Goal: Information Seeking & Learning: Find specific fact

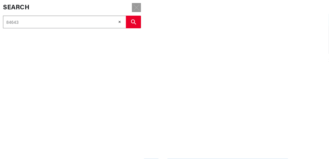
click at [135, 7] on icon at bounding box center [136, 8] width 6 height 6
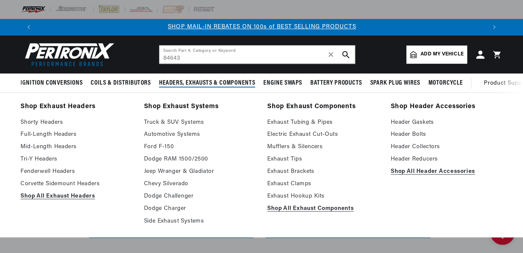
scroll to position [0, 376]
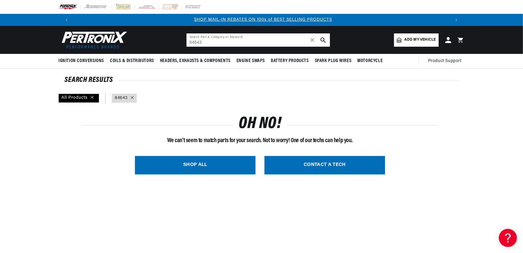
click at [216, 39] on input "84643" at bounding box center [257, 39] width 143 height 13
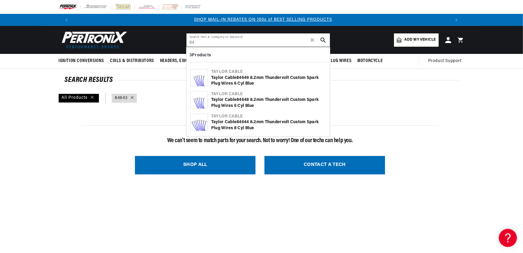
type input "8"
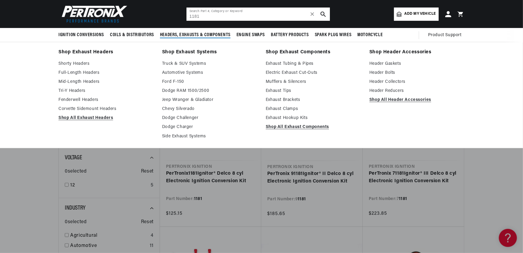
scroll to position [0, 752]
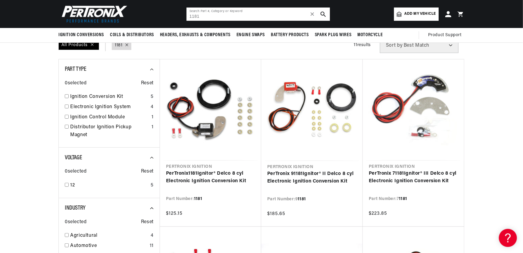
drag, startPoint x: 213, startPoint y: 18, endPoint x: 171, endPoint y: 15, distance: 42.0
click at [172, 15] on header "BETTER SEARCH RESULTS Add your vehicle's year, make, and model to find parts be…" at bounding box center [261, 14] width 436 height 28
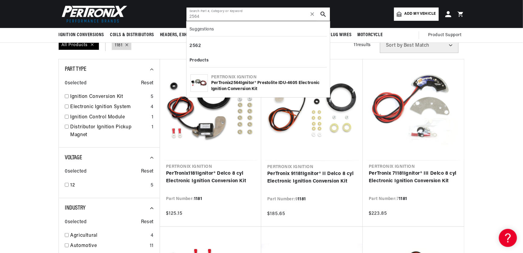
scroll to position [0, 0]
type input "2564"
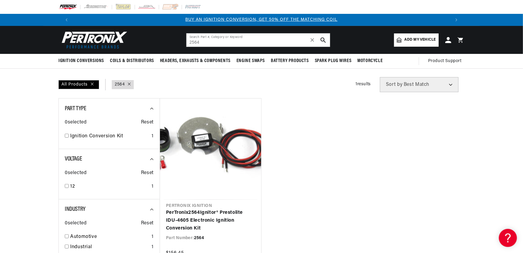
click at [230, 49] on header "BETTER SEARCH RESULTS Add your vehicle's year, make, and model to find parts be…" at bounding box center [261, 40] width 436 height 28
click at [230, 42] on input "2564" at bounding box center [257, 39] width 143 height 13
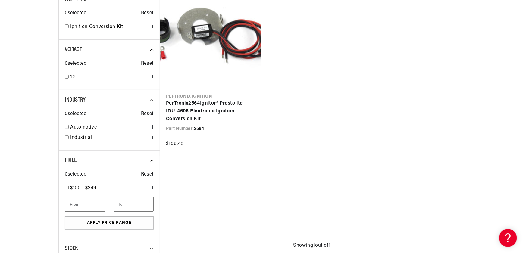
scroll to position [0, 376]
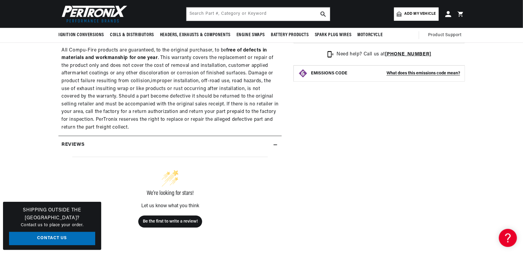
scroll to position [0, 752]
